Goal: Information Seeking & Learning: Check status

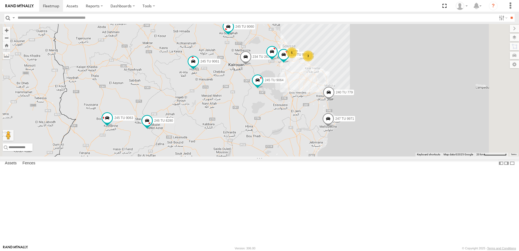
drag, startPoint x: 394, startPoint y: 125, endPoint x: 351, endPoint y: 149, distance: 49.3
click at [351, 149] on div "245 TU 4334 245 TU 9053 246 TU 8284 245 TU 9061 245 TU 9063 246 TU 8280 5 2 4 2…" at bounding box center [259, 90] width 519 height 132
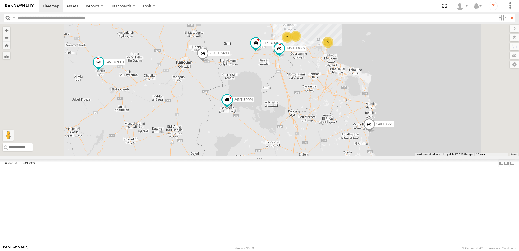
drag, startPoint x: 364, startPoint y: 129, endPoint x: 361, endPoint y: 150, distance: 21.5
click at [361, 154] on div "245 TU 4334 245 TU 9053 246 TU 8284 245 TU 9061 245 TU 9063 246 TU 8280 234 TU …" at bounding box center [259, 90] width 519 height 132
drag, startPoint x: 410, startPoint y: 174, endPoint x: 405, endPoint y: 169, distance: 6.5
click at [405, 156] on div "245 TU 4334 245 TU 9053 246 TU 8284 245 TU 9061 245 TU 9063 246 TU 8280 234 TU …" at bounding box center [259, 90] width 519 height 132
click at [61, 19] on input "text" at bounding box center [255, 18] width 481 height 8
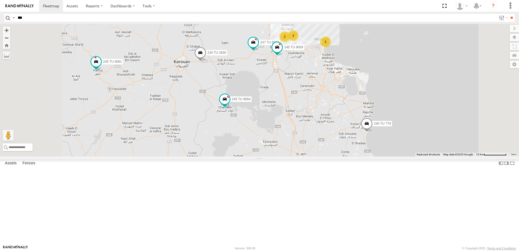
type input "***"
click at [508, 14] on input "**" at bounding box center [511, 18] width 6 height 8
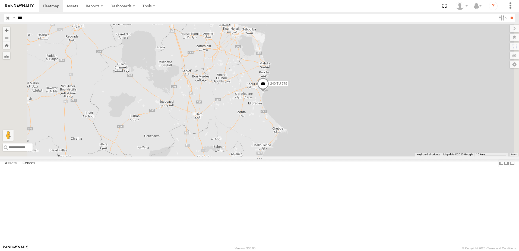
click at [269, 93] on span at bounding box center [263, 85] width 12 height 15
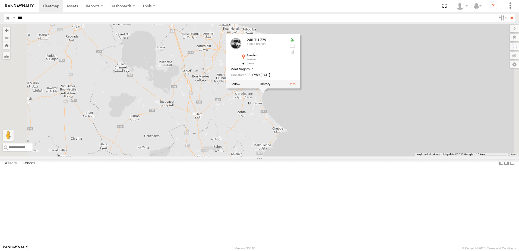
click at [300, 88] on div at bounding box center [263, 84] width 74 height 8
click at [270, 86] on label at bounding box center [265, 85] width 11 height 4
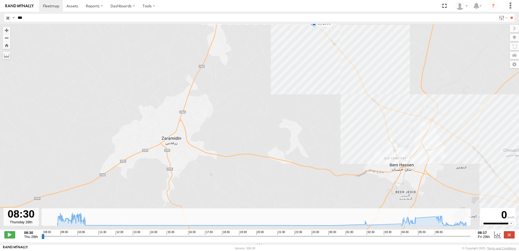
drag, startPoint x: 357, startPoint y: 99, endPoint x: 320, endPoint y: 59, distance: 54.4
click at [320, 59] on div "240 TU 779 10:08 Thu 10:22 Thu 10:42 Thu 10:43 Thu 10:43 Thu 10:44 Thu 05:24 Fr…" at bounding box center [259, 129] width 519 height 211
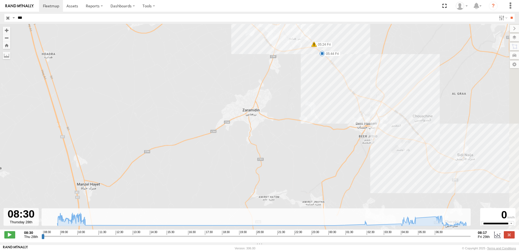
drag, startPoint x: 433, startPoint y: 166, endPoint x: 389, endPoint y: 145, distance: 48.4
click at [389, 145] on div "240 TU 779 10:08 Thu 10:22 Thu 10:42 Thu 10:43 Thu 10:43 Thu 10:44 Thu 05:24 Fr…" at bounding box center [259, 129] width 519 height 211
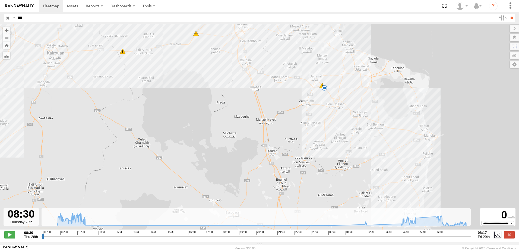
drag, startPoint x: 440, startPoint y: 175, endPoint x: 381, endPoint y: 139, distance: 69.4
click at [381, 139] on div "240 TU 779 10:08 Thu 10:22 Thu 10:42 Thu 10:43 Thu 10:43 Thu 10:44 Thu 05:24 Fr…" at bounding box center [259, 129] width 519 height 211
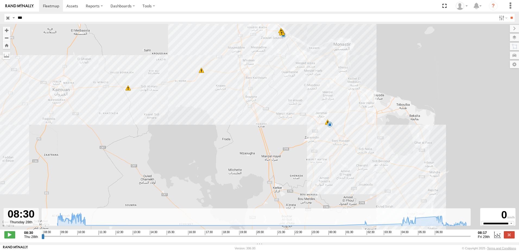
drag, startPoint x: 347, startPoint y: 154, endPoint x: 351, endPoint y: 176, distance: 22.5
click at [351, 176] on div "240 TU 779 10:08 Thu 10:22 Thu 10:42 Thu 10:43 Thu 10:43 Thu 10:44 Thu 05:24 Fr…" at bounding box center [259, 129] width 519 height 211
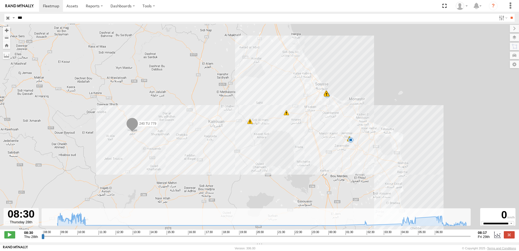
drag, startPoint x: 388, startPoint y: 188, endPoint x: 381, endPoint y: 180, distance: 10.2
click at [381, 180] on div "240 TU 779 10:08 Thu 10:22 Thu 10:42 Thu 10:43 Thu 10:43 Thu 10:44 Thu 05:24 Fr…" at bounding box center [259, 129] width 519 height 211
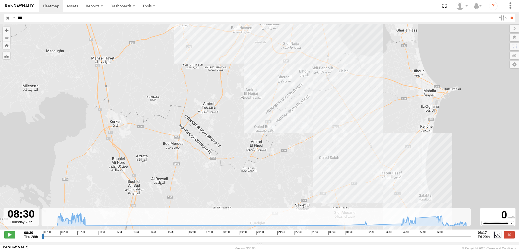
click at [352, 117] on div "240 TU 779 10:08 Thu 10:22 Thu 10:42 Thu 10:43 Thu 10:43 Thu 10:44 Thu 05:24 Fr…" at bounding box center [259, 129] width 519 height 211
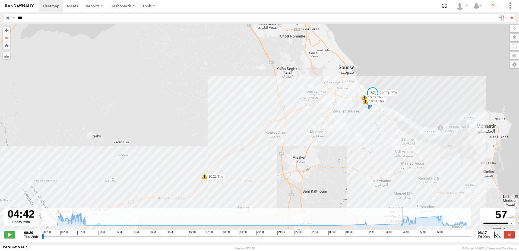
drag, startPoint x: 43, startPoint y: 239, endPoint x: 405, endPoint y: 246, distance: 362.1
click at [405, 239] on input "range" at bounding box center [256, 235] width 429 height 5
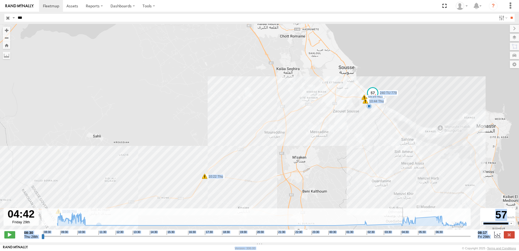
drag, startPoint x: 386, startPoint y: 245, endPoint x: 376, endPoint y: 244, distance: 10.7
click at [376, 244] on body at bounding box center [259, 125] width 519 height 251
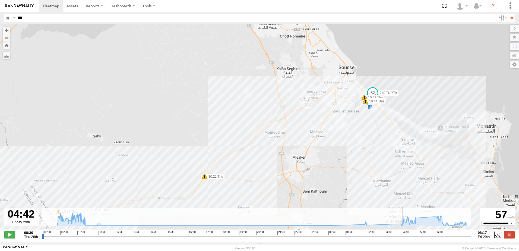
drag, startPoint x: 376, startPoint y: 244, endPoint x: 387, endPoint y: 245, distance: 11.4
click at [387, 242] on div "← Move left → Move right ↑ Move up ↓ Move down + Zoom in - Zoom out Home Jump l…" at bounding box center [259, 133] width 519 height 218
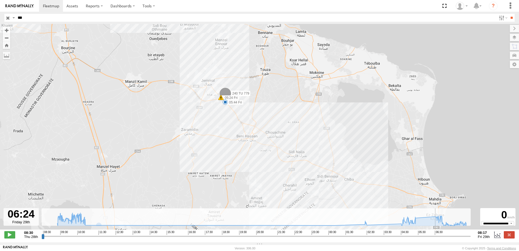
drag, startPoint x: 465, startPoint y: 240, endPoint x: 435, endPoint y: 238, distance: 30.0
click at [435, 238] on input "range" at bounding box center [256, 235] width 429 height 5
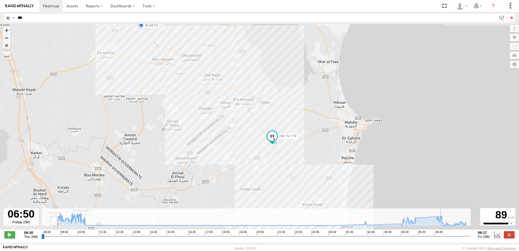
drag, startPoint x: 436, startPoint y: 239, endPoint x: 443, endPoint y: 239, distance: 7.1
click at [443, 239] on input "range" at bounding box center [256, 235] width 429 height 5
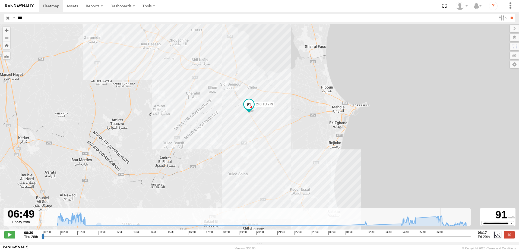
click at [442, 239] on input "range" at bounding box center [256, 235] width 429 height 5
click at [249, 109] on span at bounding box center [249, 104] width 10 height 10
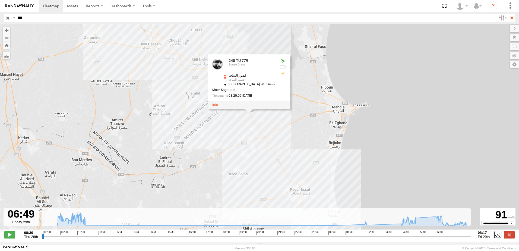
click at [244, 125] on div "240 TU 779 10:08 Thu 10:22 Thu 10:42 Thu 10:43 Thu 10:43 Thu 10:44 Thu 05:24 Fr…" at bounding box center [259, 129] width 519 height 211
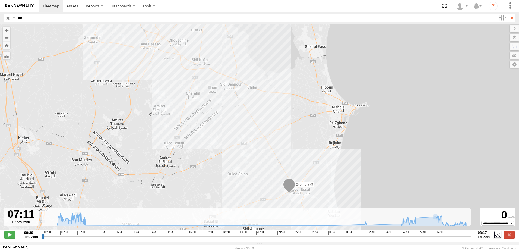
drag, startPoint x: 443, startPoint y: 238, endPoint x: 449, endPoint y: 241, distance: 6.8
type input "**********"
click at [449, 239] on input "range" at bounding box center [256, 235] width 429 height 5
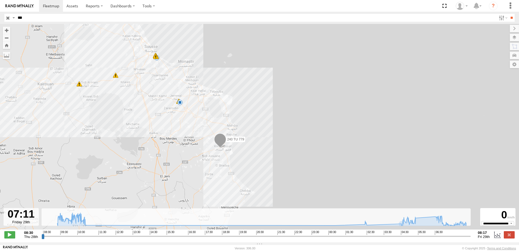
drag, startPoint x: 177, startPoint y: 119, endPoint x: 193, endPoint y: 160, distance: 44.8
click at [191, 164] on div "240 TU 779 10:08 Thu 10:22 Thu 10:42 Thu 10:43 Thu 10:43 Thu 10:44 Thu 05:24 Fr…" at bounding box center [259, 129] width 519 height 211
